Goal: Task Accomplishment & Management: Use online tool/utility

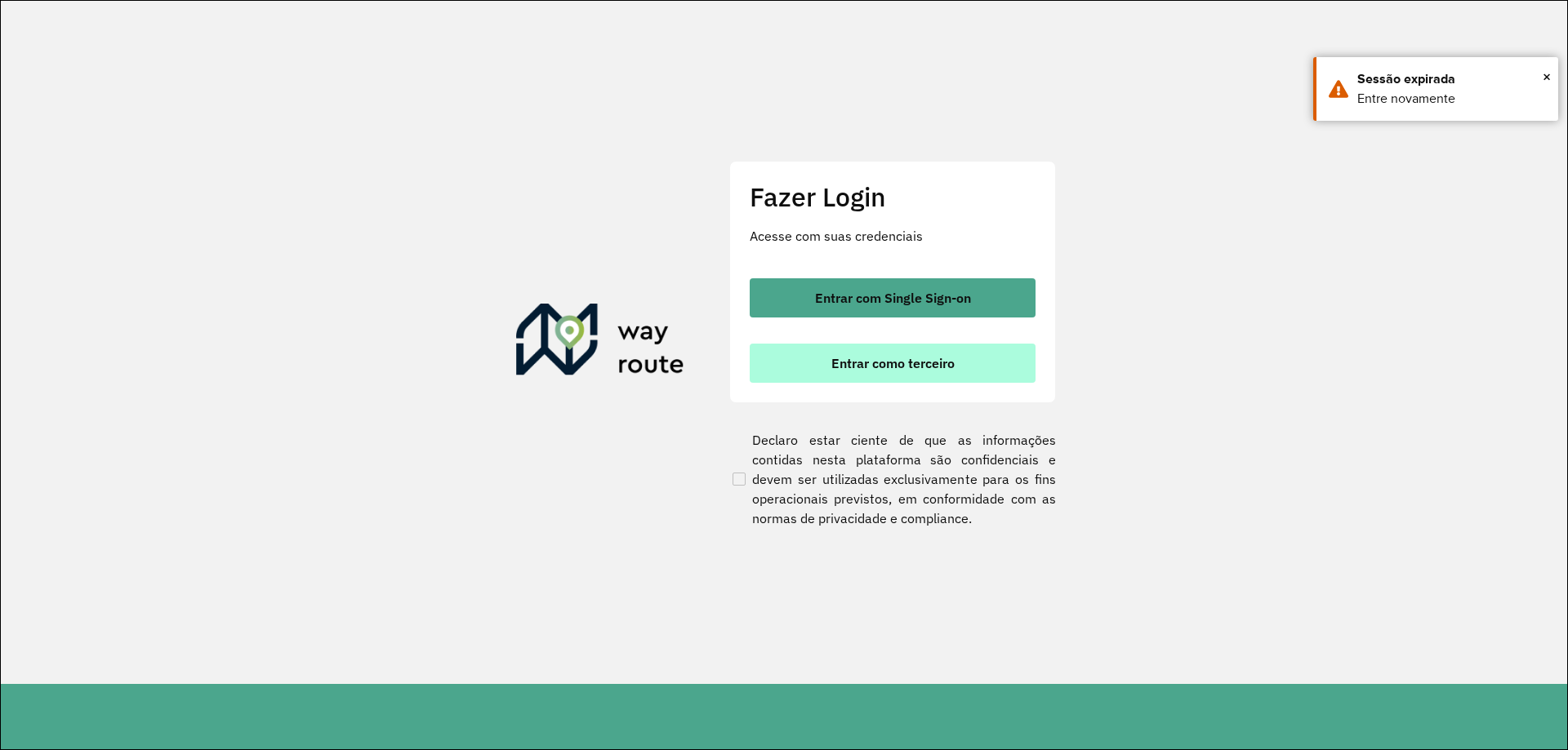
drag, startPoint x: 895, startPoint y: 303, endPoint x: 846, endPoint y: 350, distance: 67.9
click at [896, 303] on span "Entrar com Single Sign-on" at bounding box center [893, 297] width 156 height 13
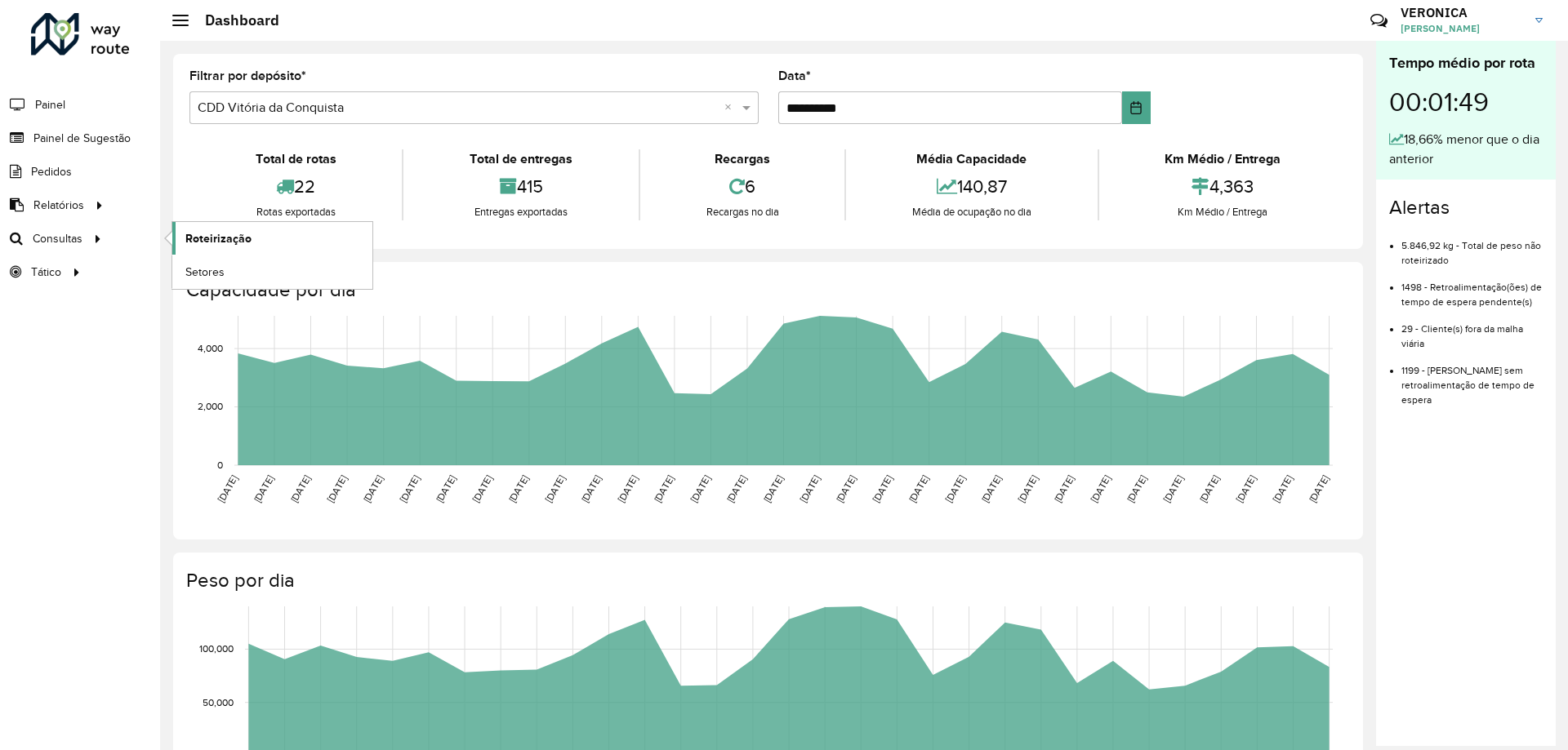
click at [196, 239] on span "Roteirização" at bounding box center [218, 239] width 66 height 17
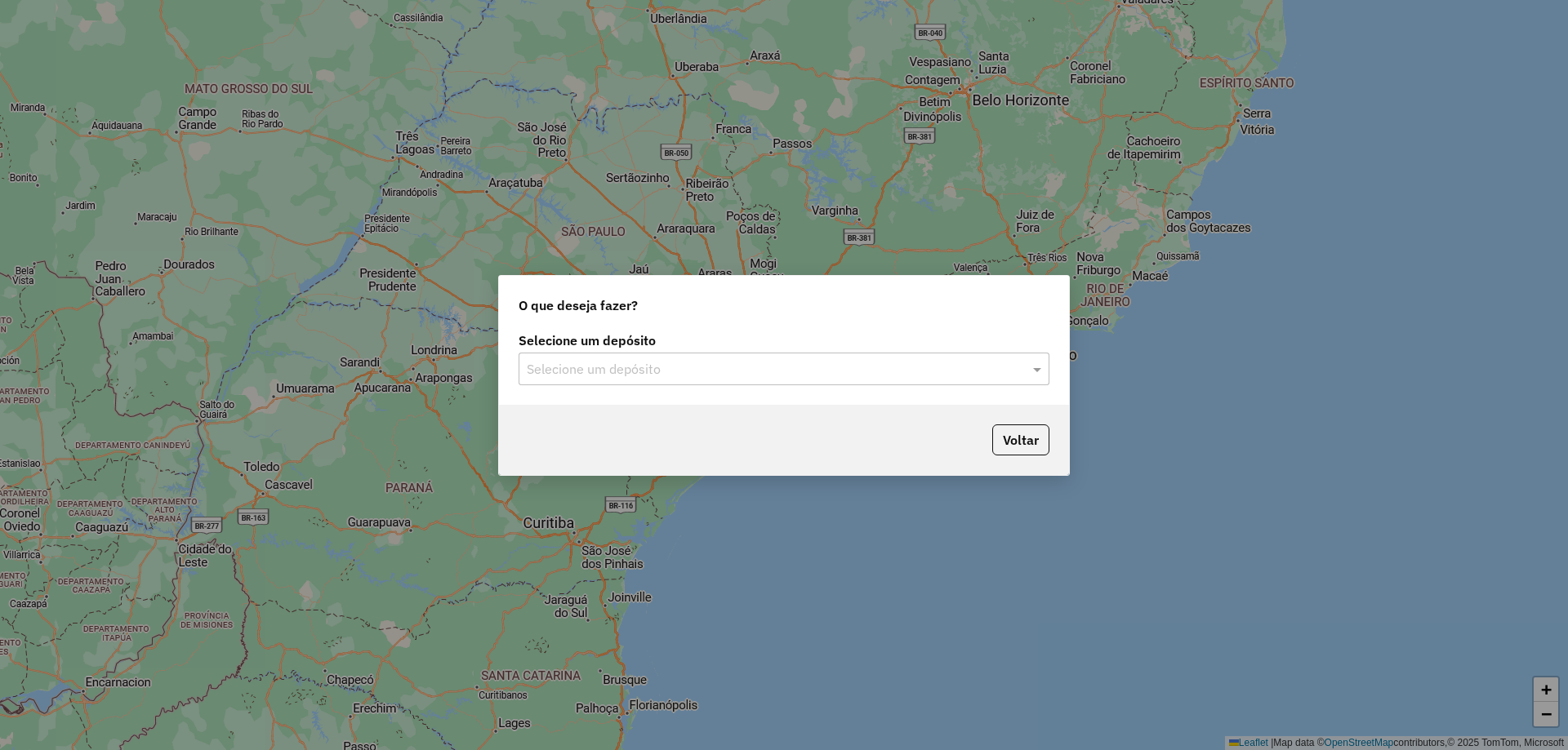
click at [784, 375] on input "text" at bounding box center [767, 369] width 482 height 20
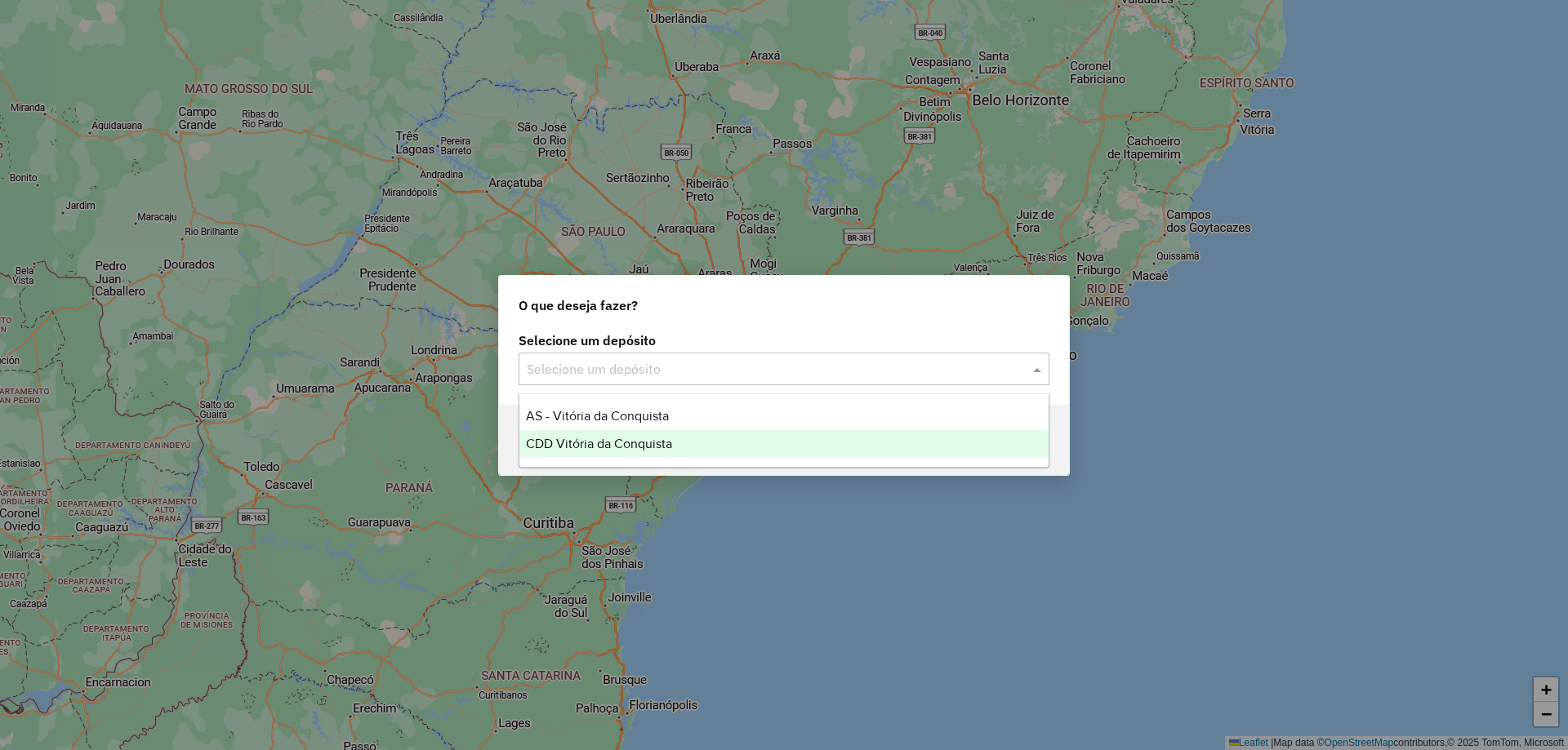
click at [725, 441] on div "CDD Vitória da Conquista" at bounding box center [784, 443] width 529 height 28
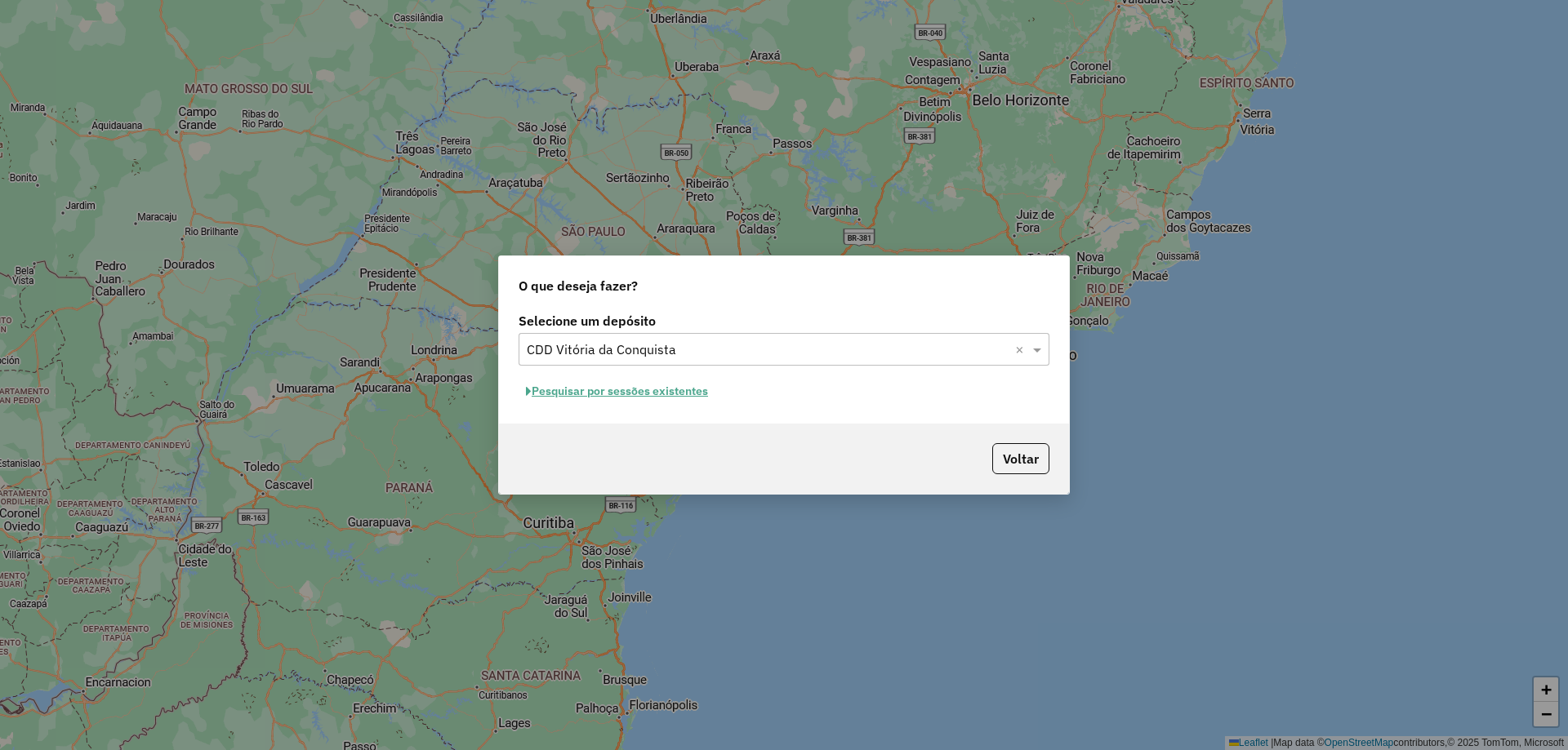
click at [688, 398] on button "Pesquisar por sessões existentes" at bounding box center [617, 391] width 196 height 25
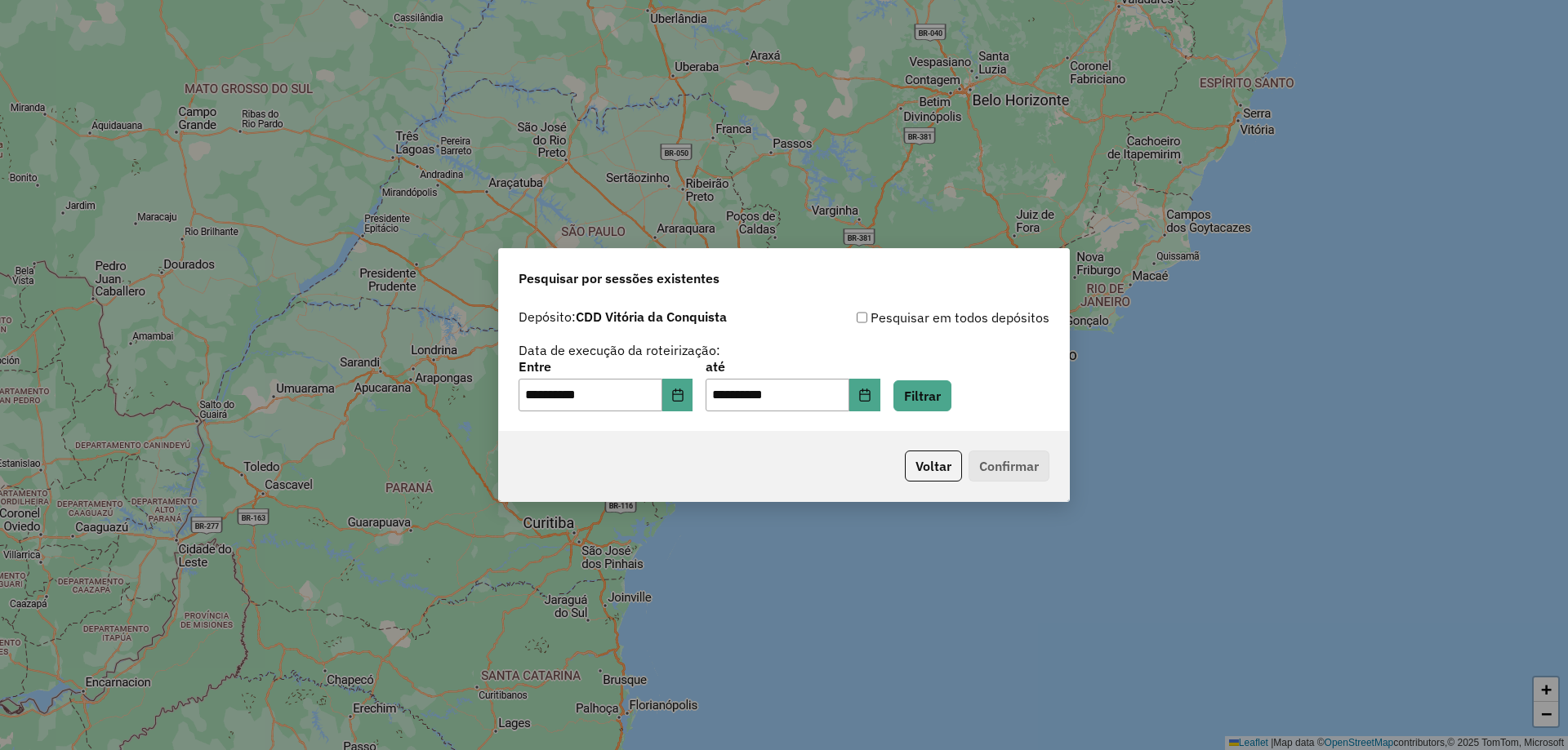
drag, startPoint x: 962, startPoint y: 413, endPoint x: 946, endPoint y: 419, distance: 17.1
click at [961, 413] on div "**********" at bounding box center [784, 366] width 570 height 130
click at [944, 391] on button "Filtrar" at bounding box center [922, 396] width 58 height 31
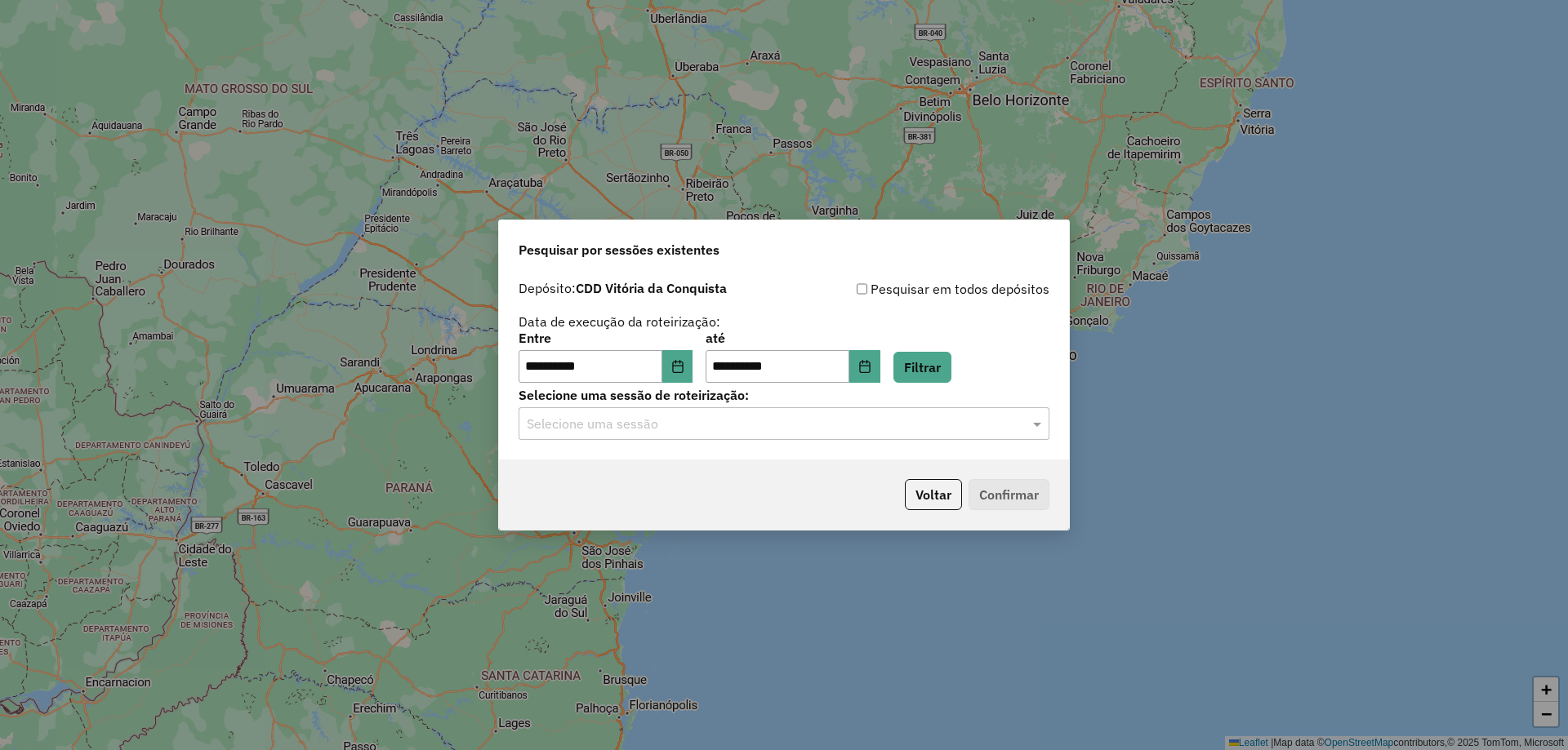
click at [927, 424] on input "text" at bounding box center [767, 424] width 482 height 20
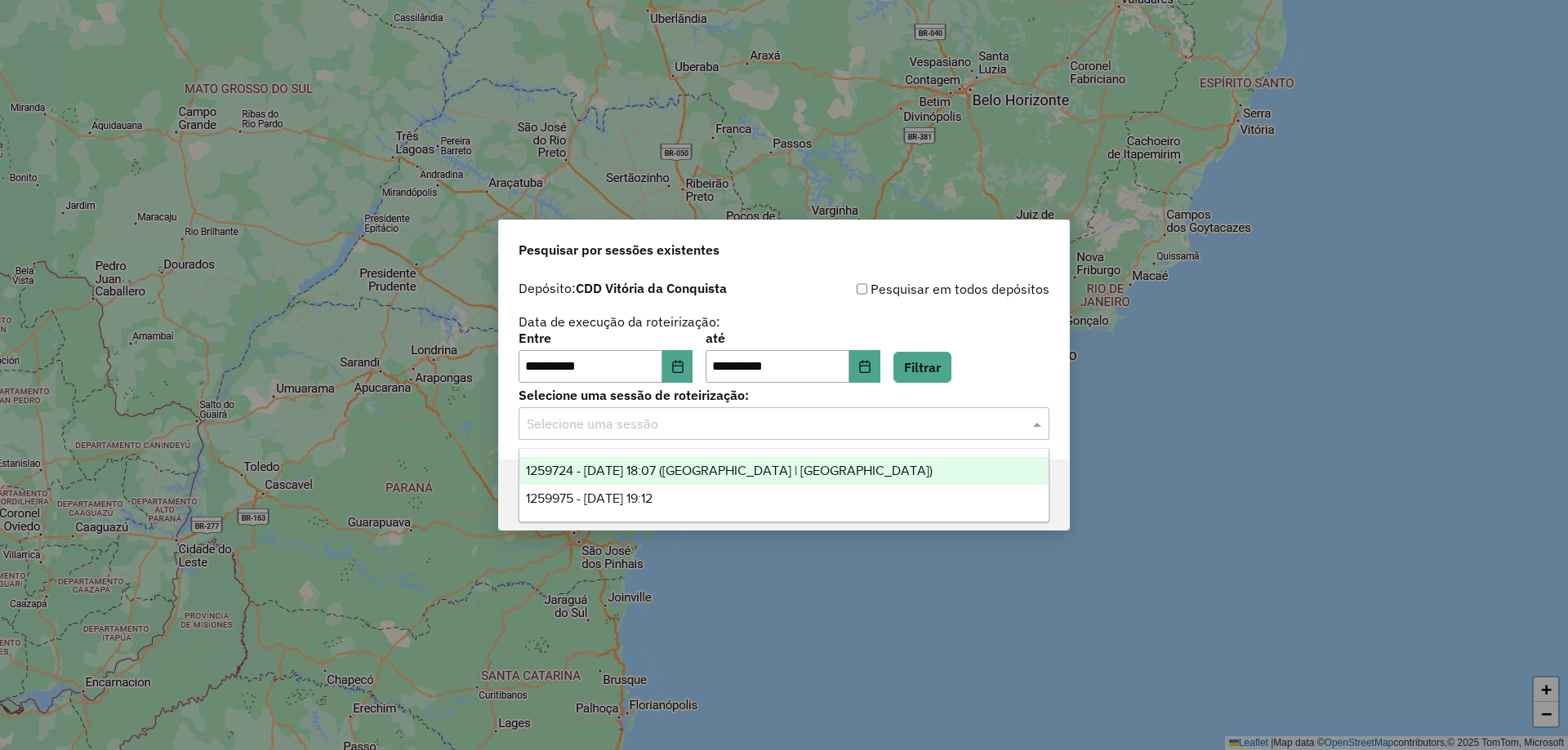
click at [762, 480] on div "1259724 - 05/09/2025 18:07 (Rota | AS)" at bounding box center [784, 471] width 529 height 28
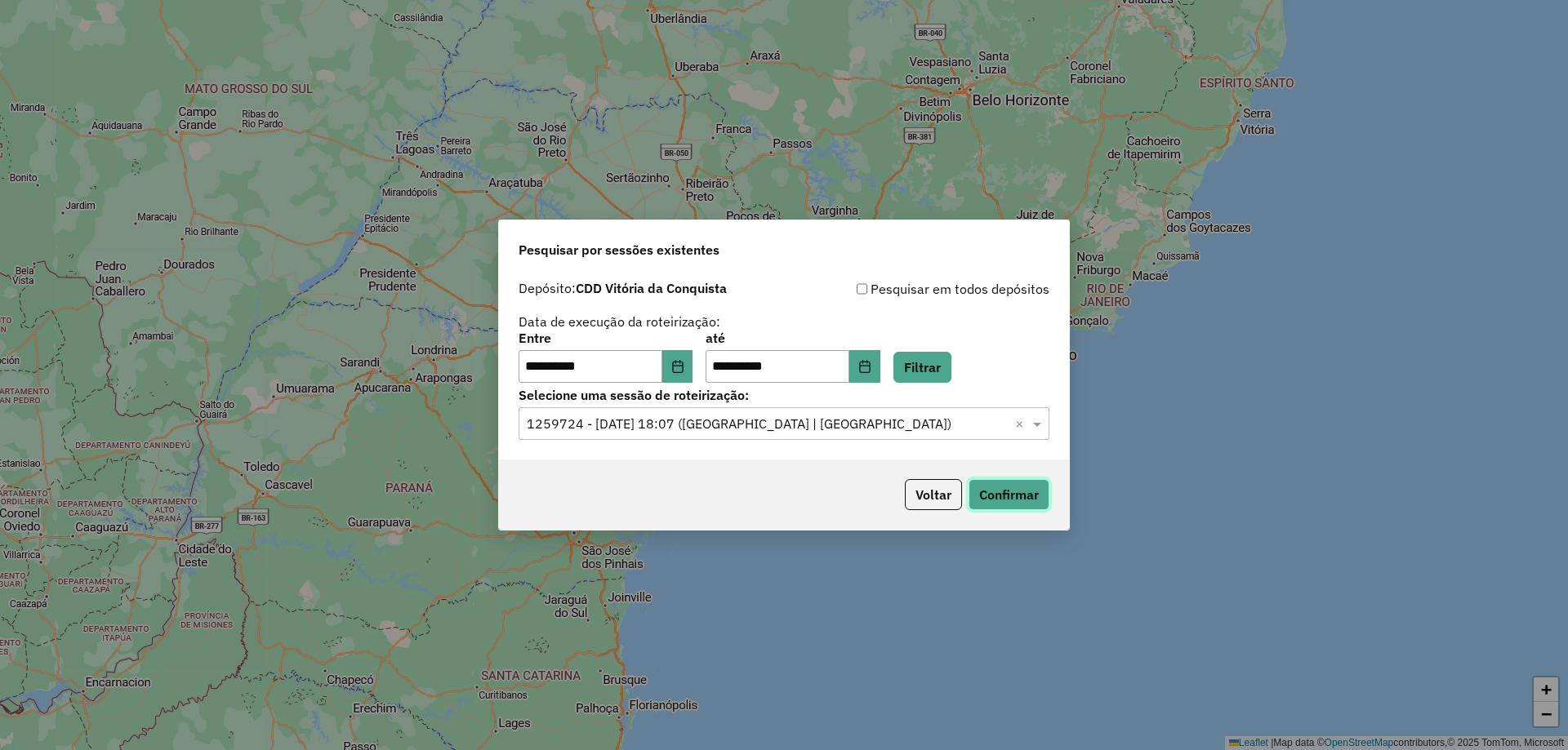
click at [1024, 500] on button "Confirmar" at bounding box center [1009, 494] width 81 height 31
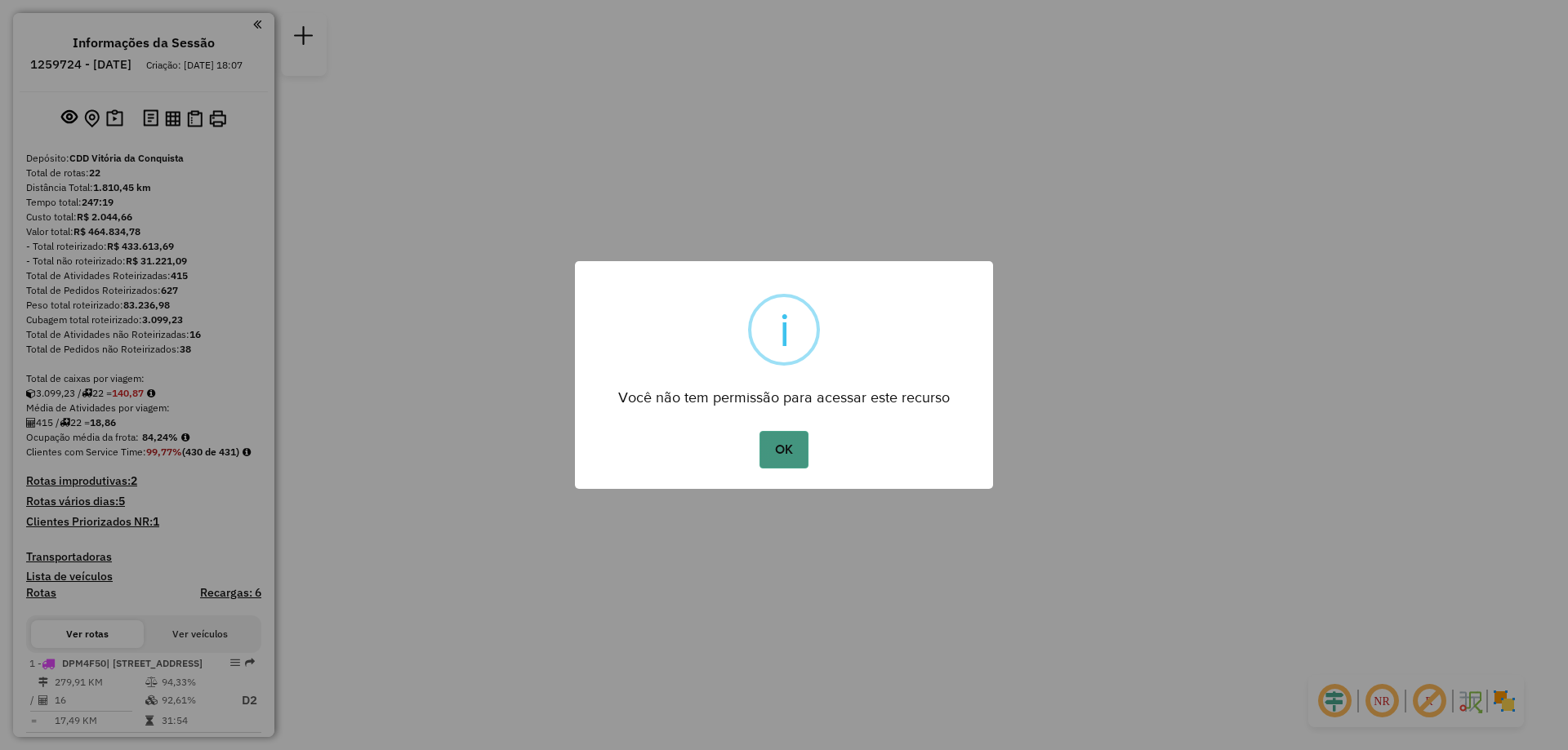
click at [789, 461] on button "OK" at bounding box center [783, 449] width 48 height 38
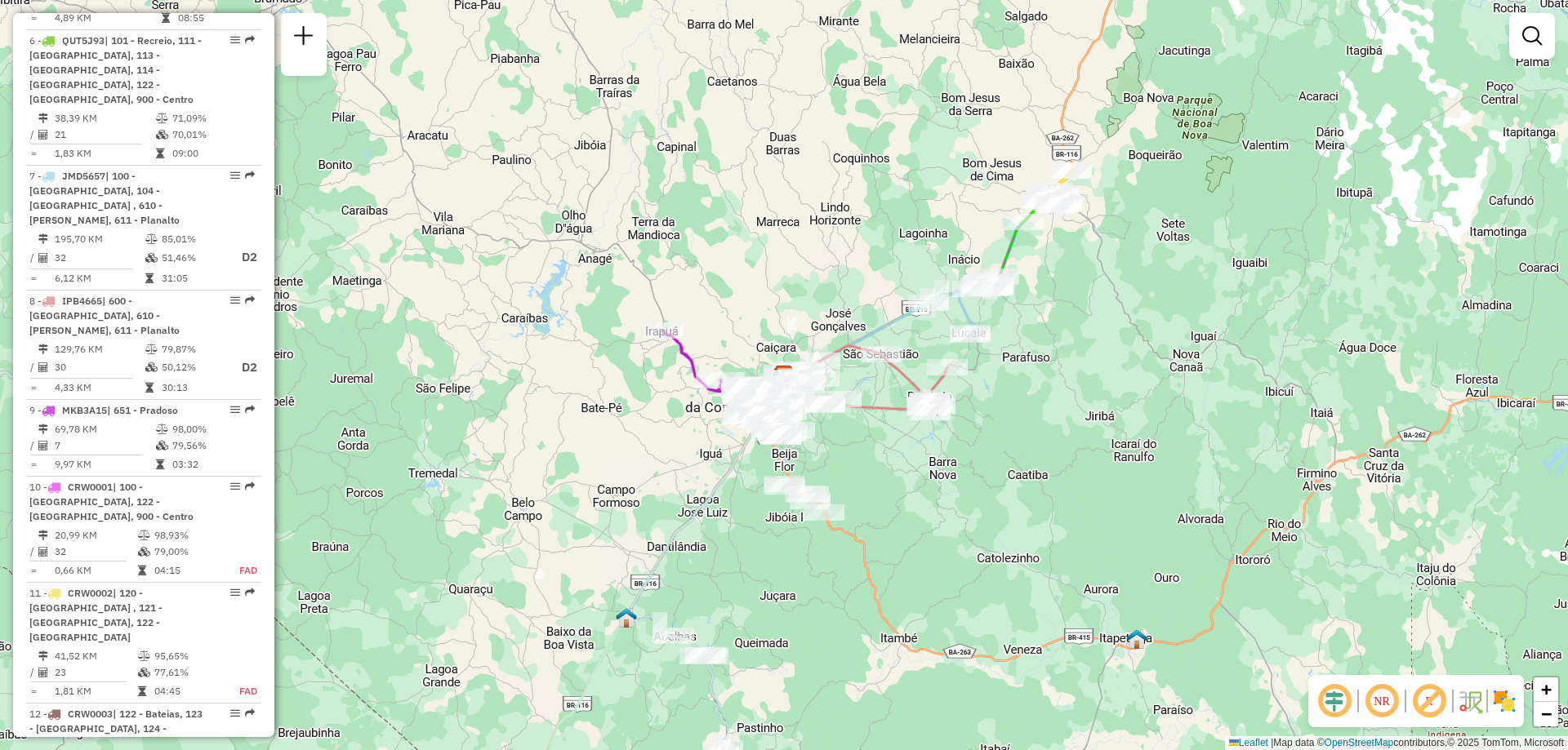
scroll to position [897, 0]
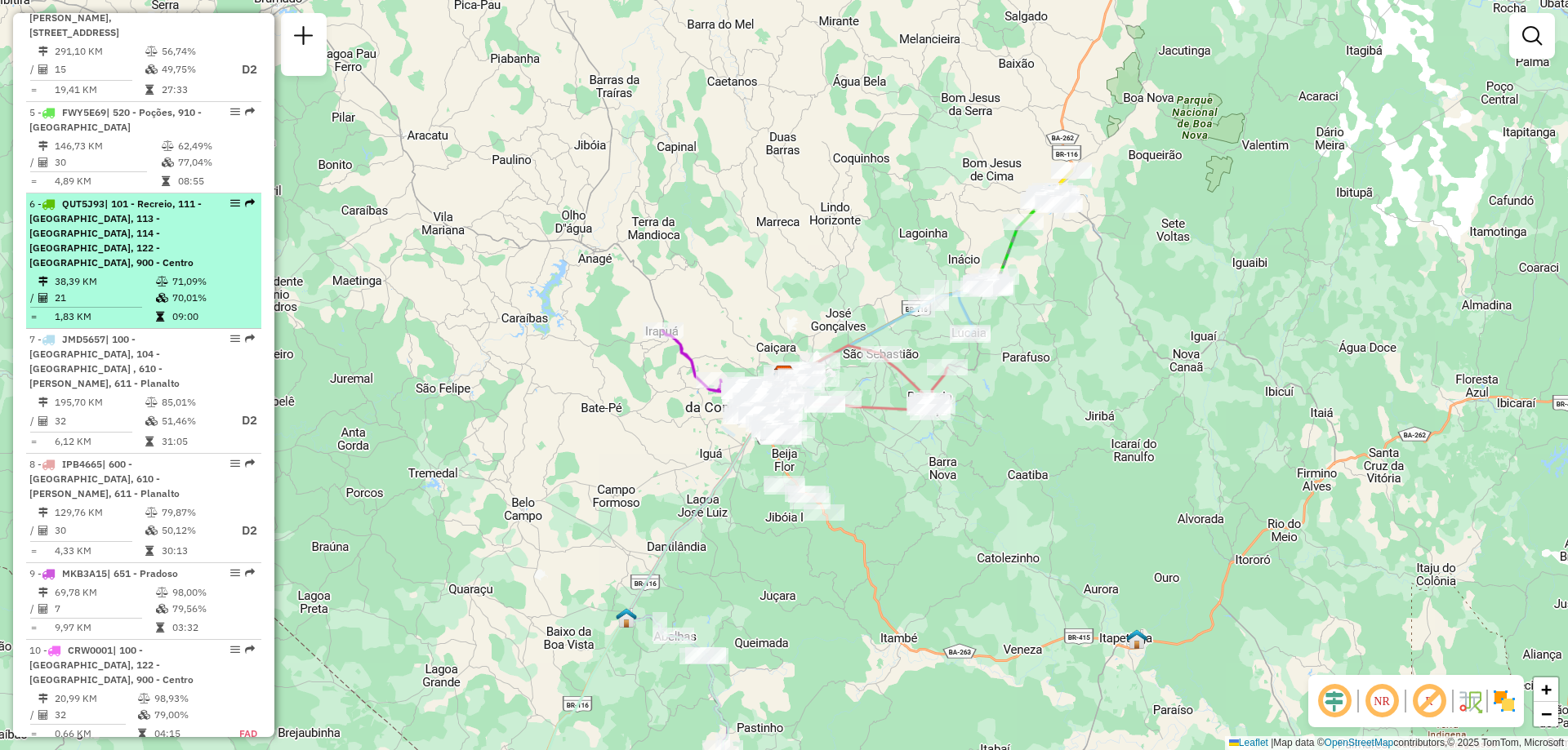
click at [65, 270] on div "6 - QUT5J93 | 101 - Recreio, 111 - [GEOGRAPHIC_DATA], 113 - [GEOGRAPHIC_DATA], …" at bounding box center [115, 232] width 173 height 73
select select "**********"
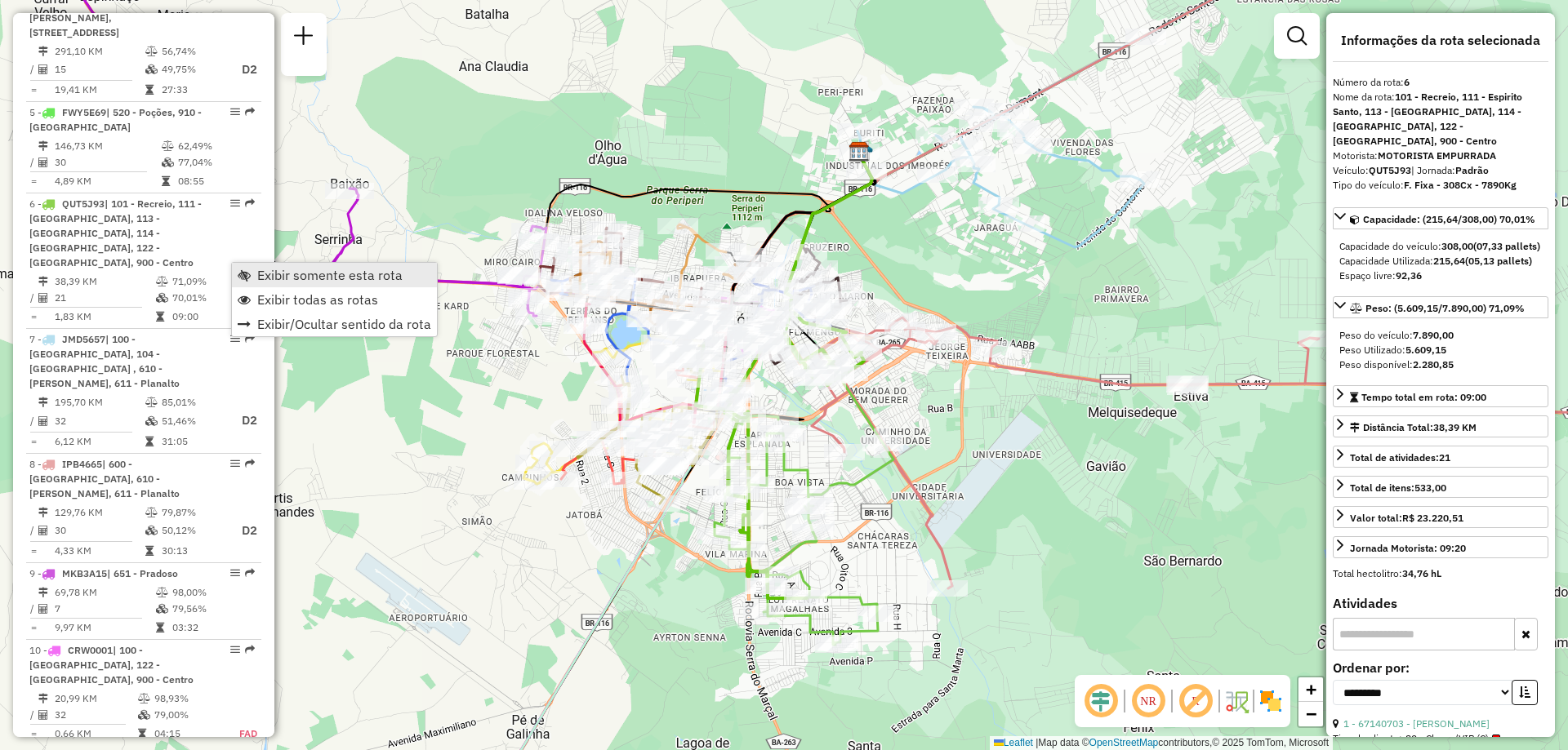
click at [295, 272] on span "Exibir somente esta rota" at bounding box center [330, 275] width 146 height 13
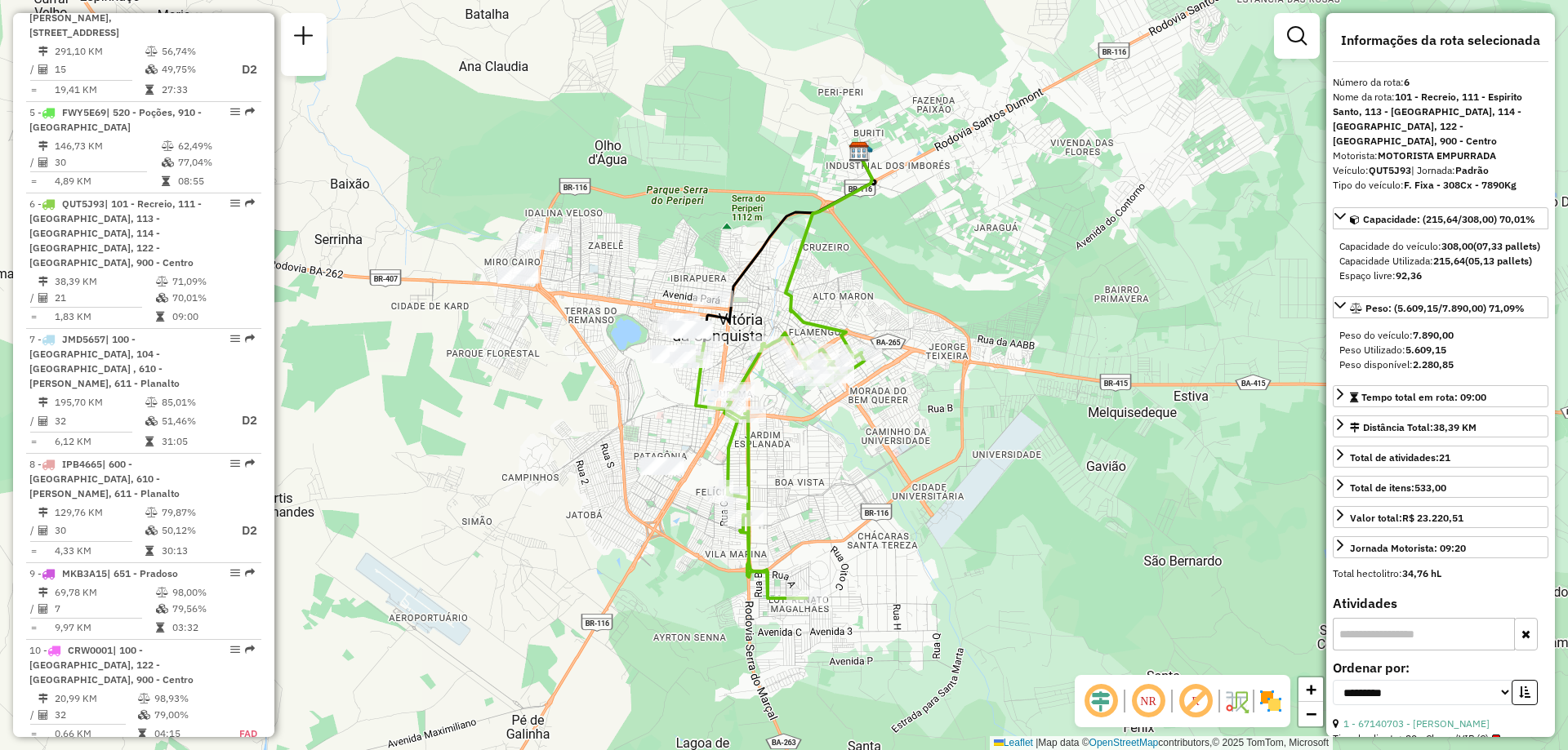
click at [1153, 694] on em at bounding box center [1148, 700] width 39 height 39
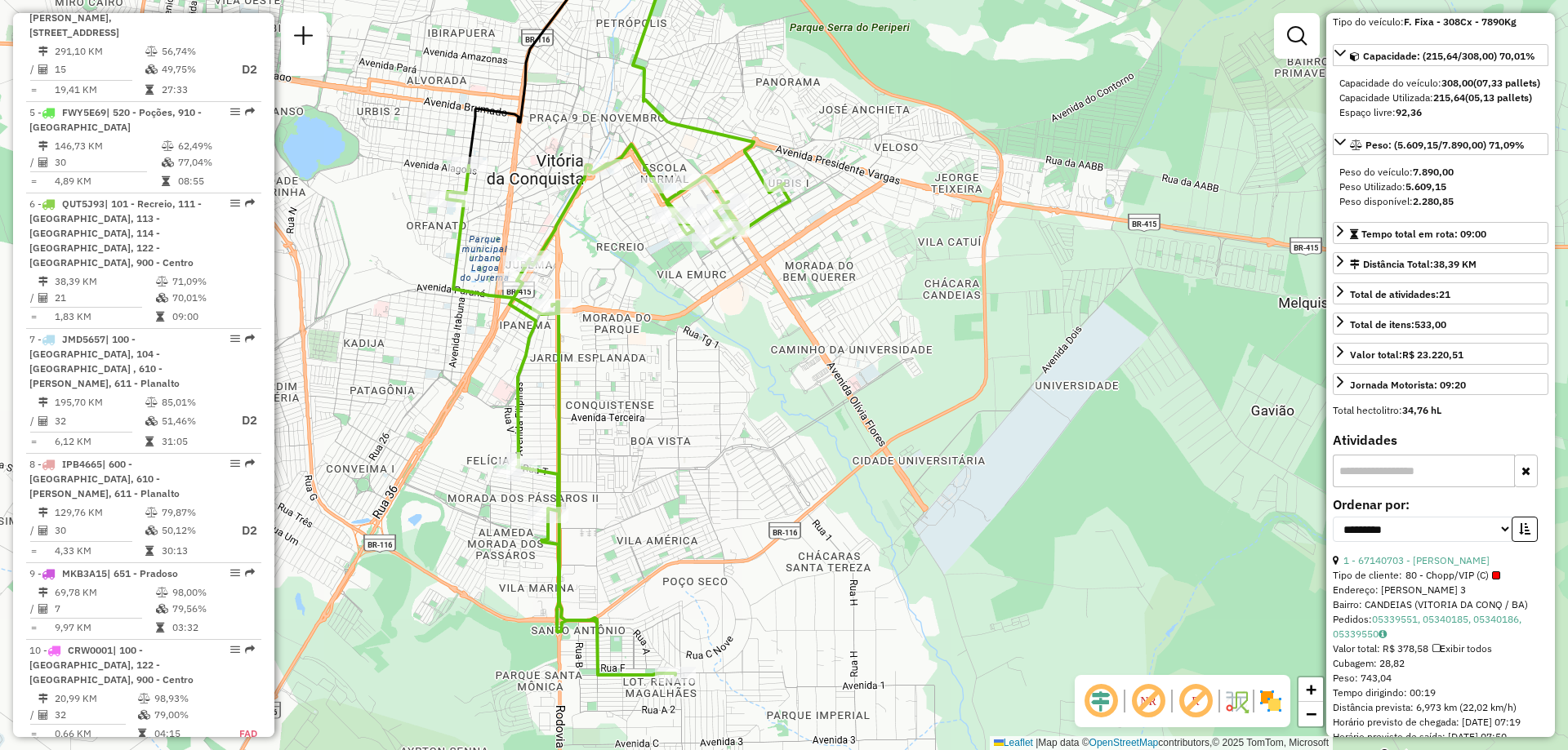
scroll to position [0, 0]
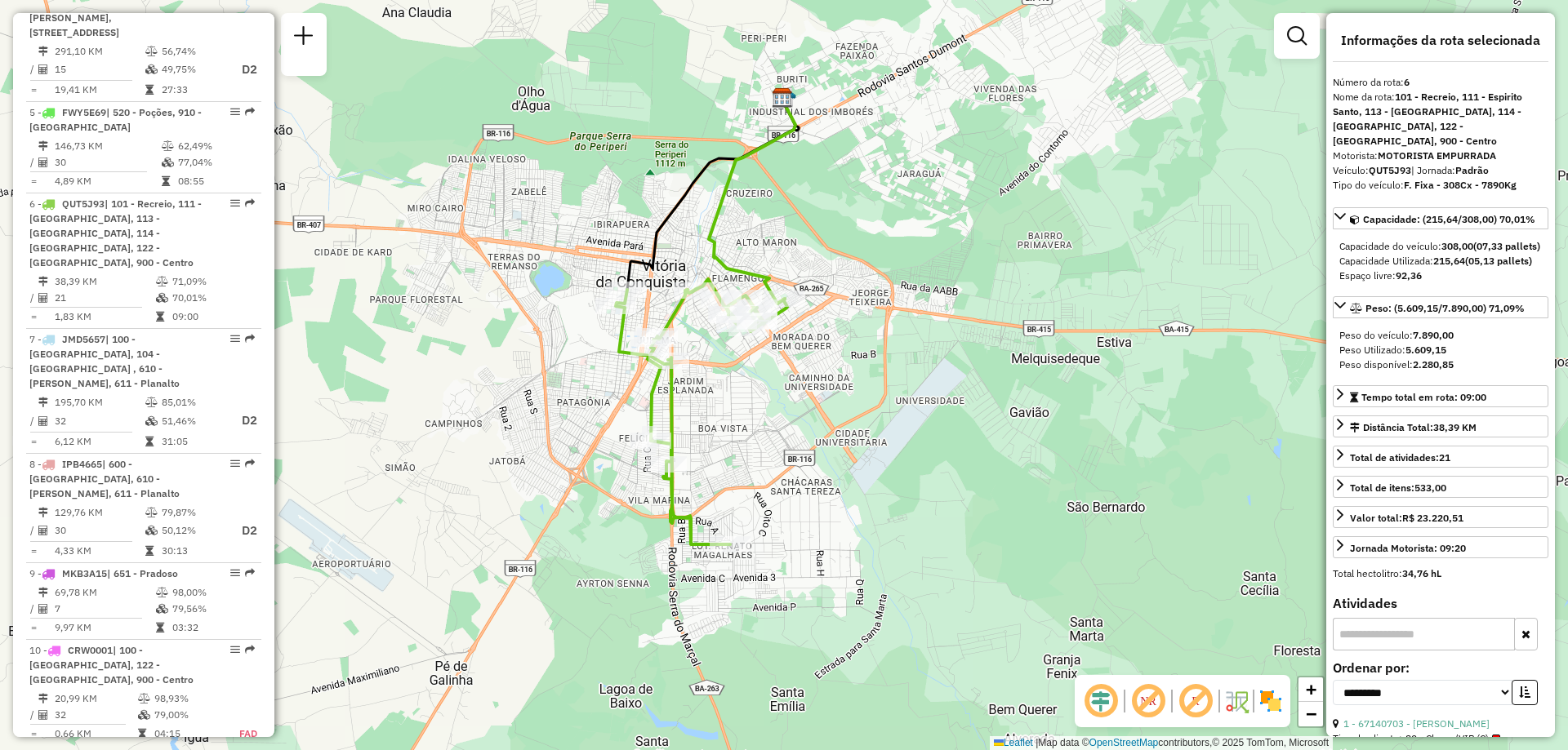
drag, startPoint x: 645, startPoint y: 307, endPoint x: 844, endPoint y: 310, distance: 199.0
click at [844, 310] on div "Janela de atendimento Grade de atendimento Capacidade Transportadoras Veículos …" at bounding box center [784, 375] width 1568 height 750
